Goal: Find specific page/section: Find specific page/section

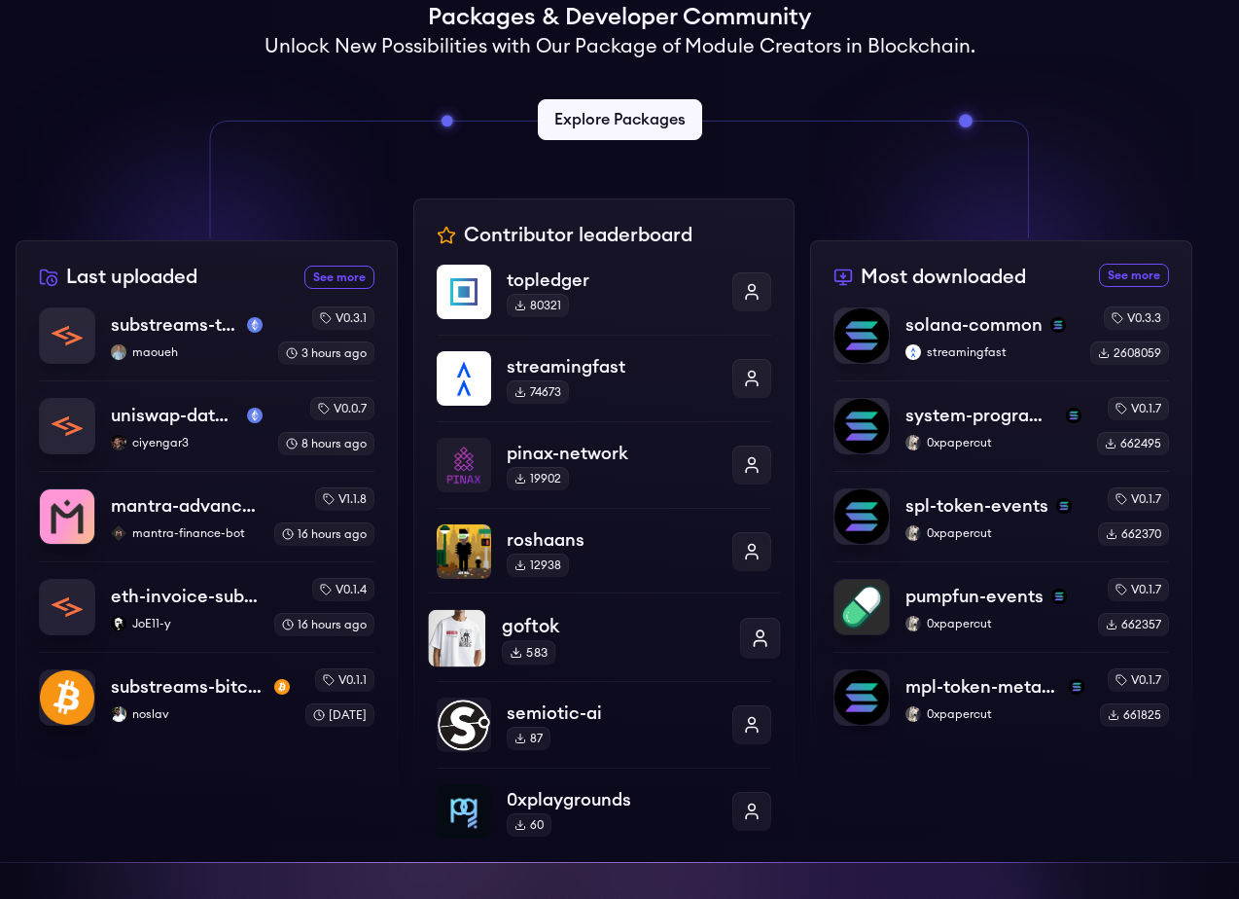
scroll to position [505, 0]
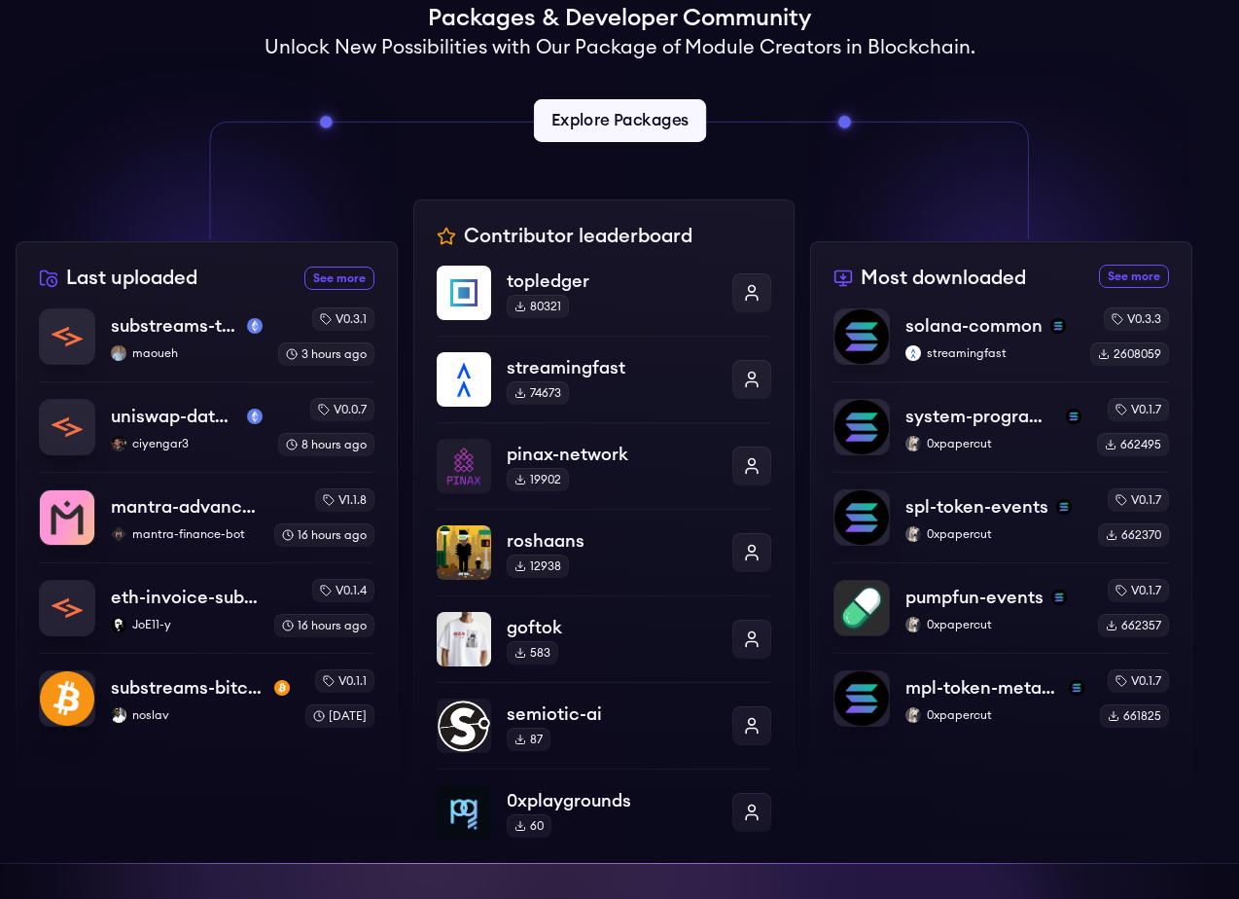
click at [613, 130] on link "Explore Packages" at bounding box center [619, 120] width 172 height 43
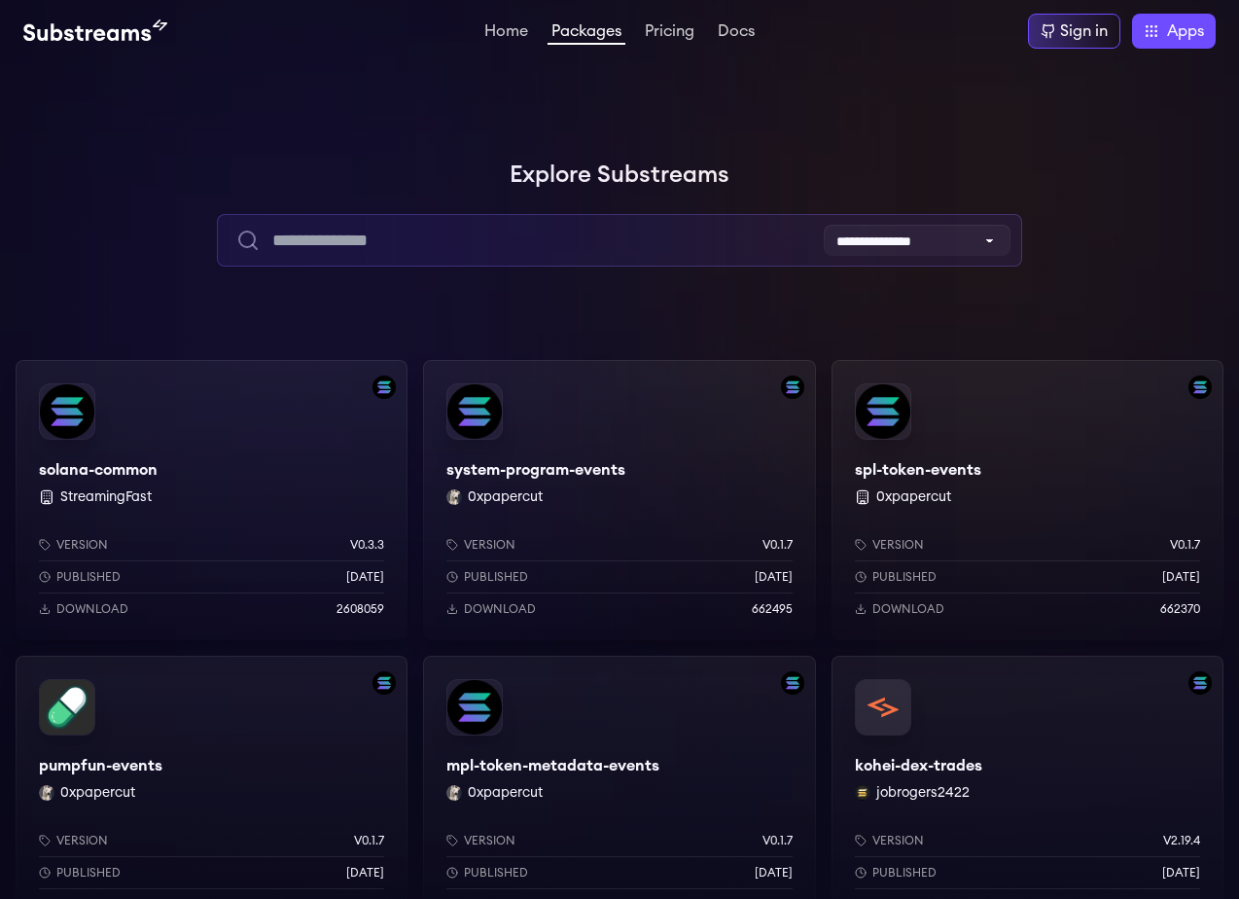
click at [554, 229] on input "text" at bounding box center [619, 240] width 805 height 53
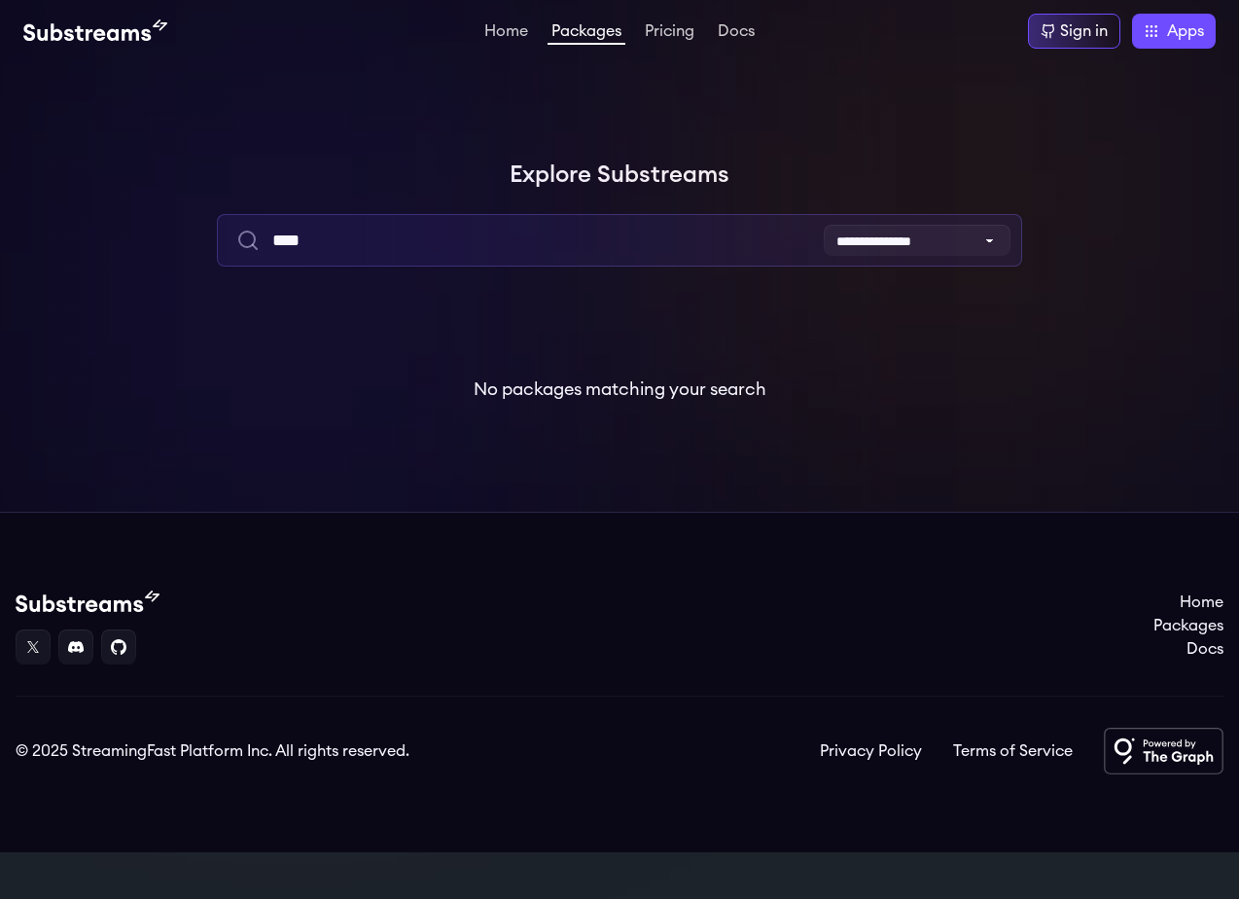
type input "****"
